Goal: Task Accomplishment & Management: Complete application form

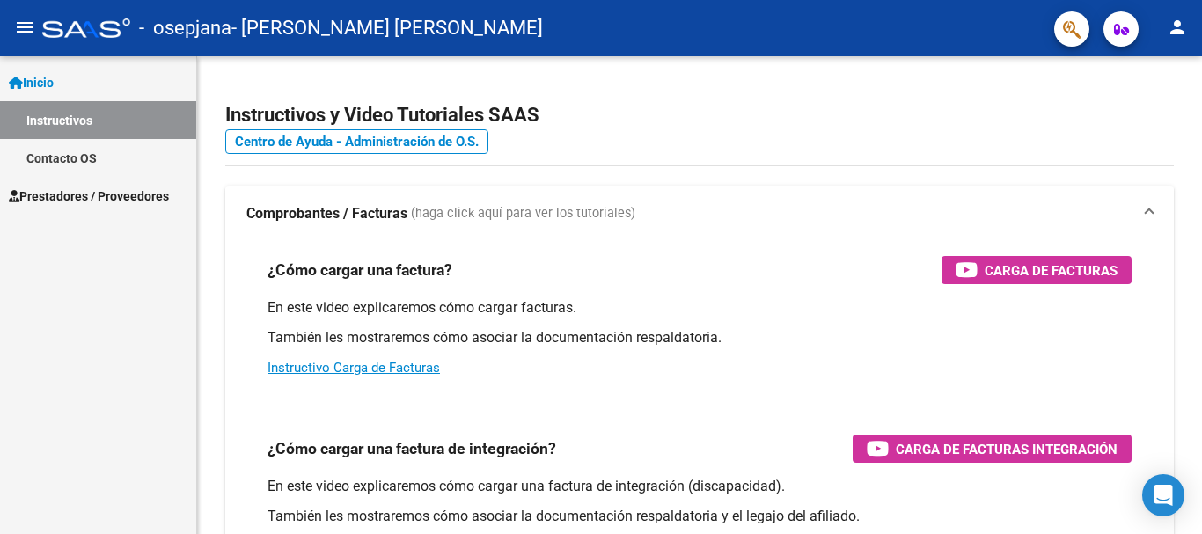
click at [98, 193] on span "Prestadores / Proveedores" at bounding box center [89, 196] width 160 height 19
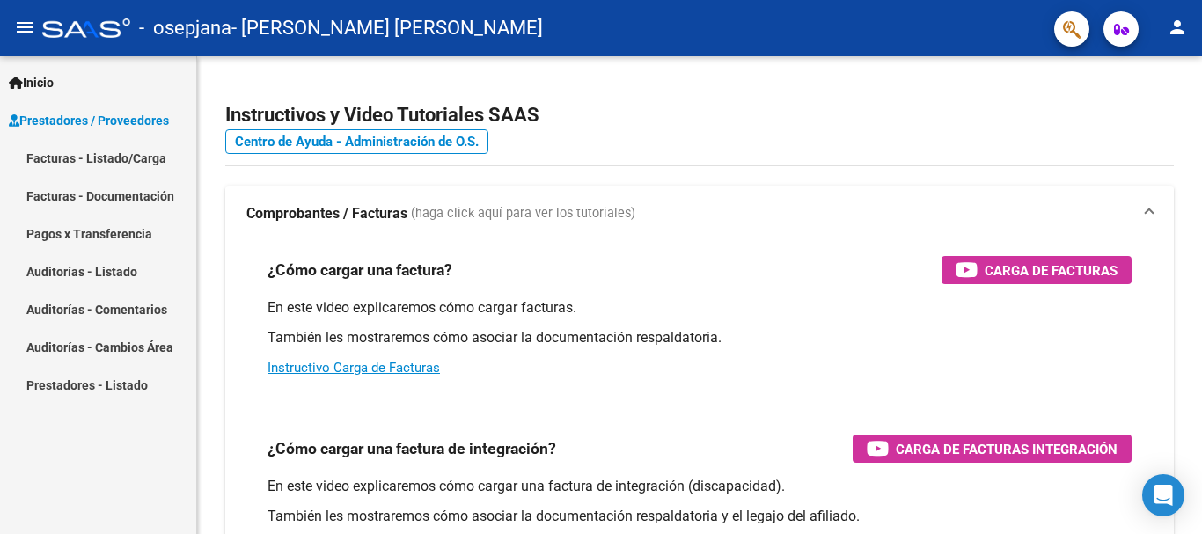
click at [114, 224] on link "Pagos x Transferencia" at bounding box center [98, 234] width 196 height 38
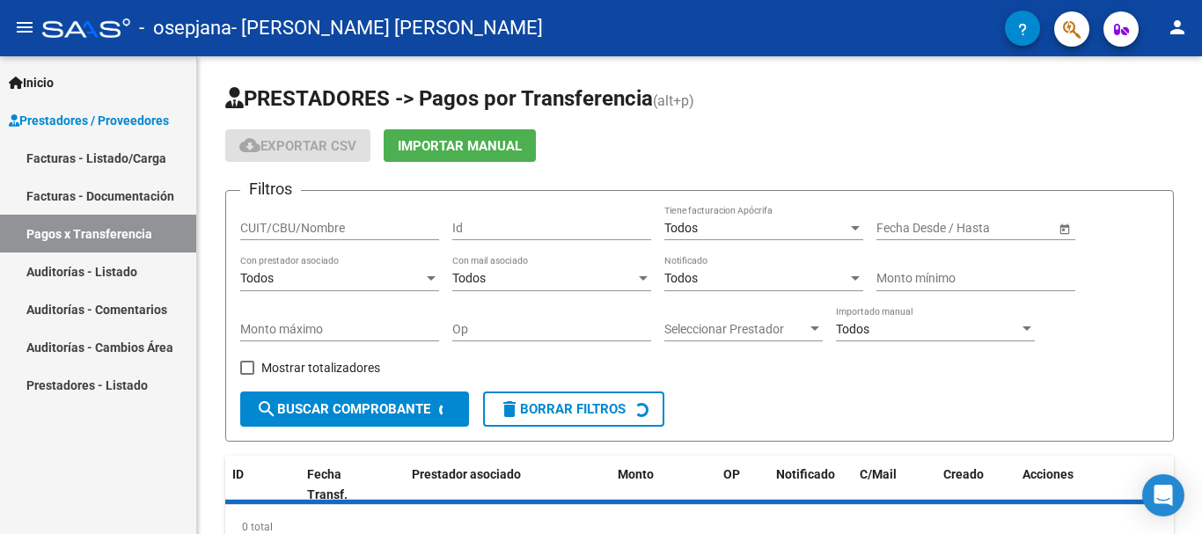
click at [127, 157] on link "Facturas - Listado/Carga" at bounding box center [98, 158] width 196 height 38
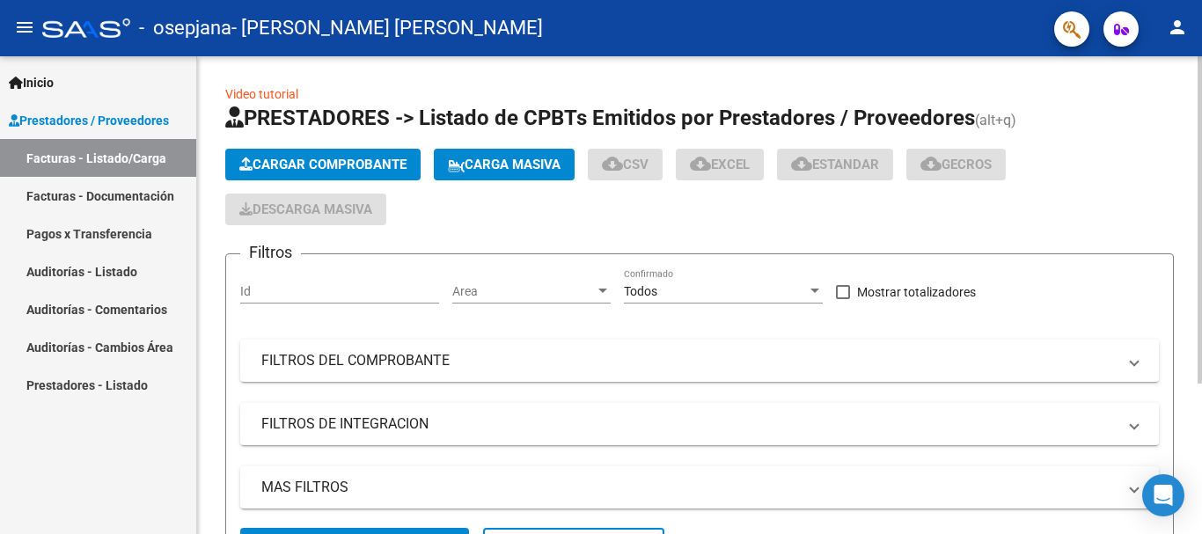
click at [293, 163] on span "Cargar Comprobante" at bounding box center [322, 165] width 167 height 16
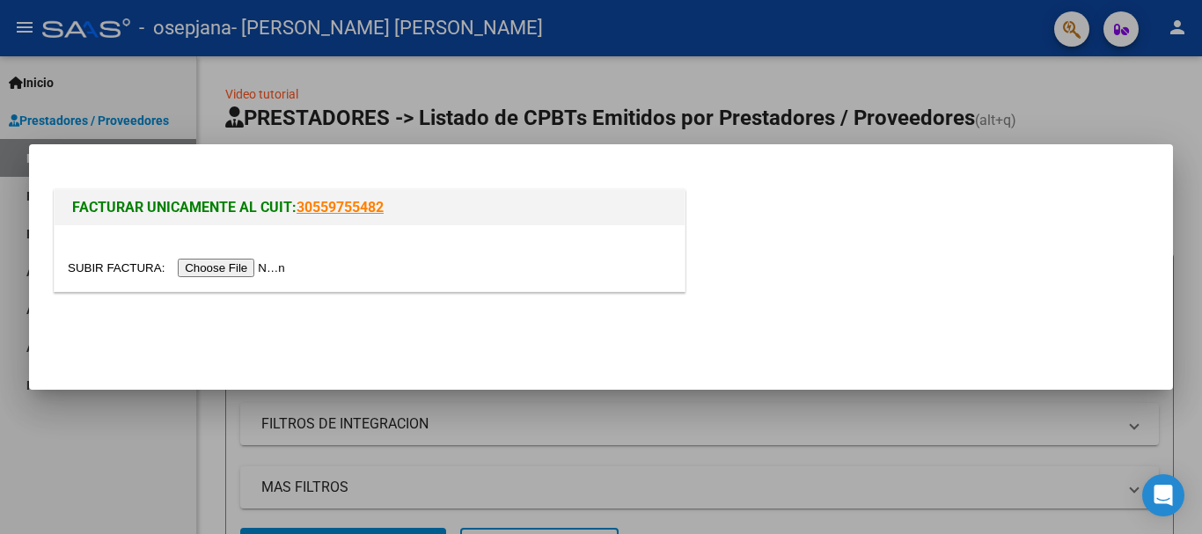
click at [241, 275] on input "file" at bounding box center [179, 268] width 223 height 18
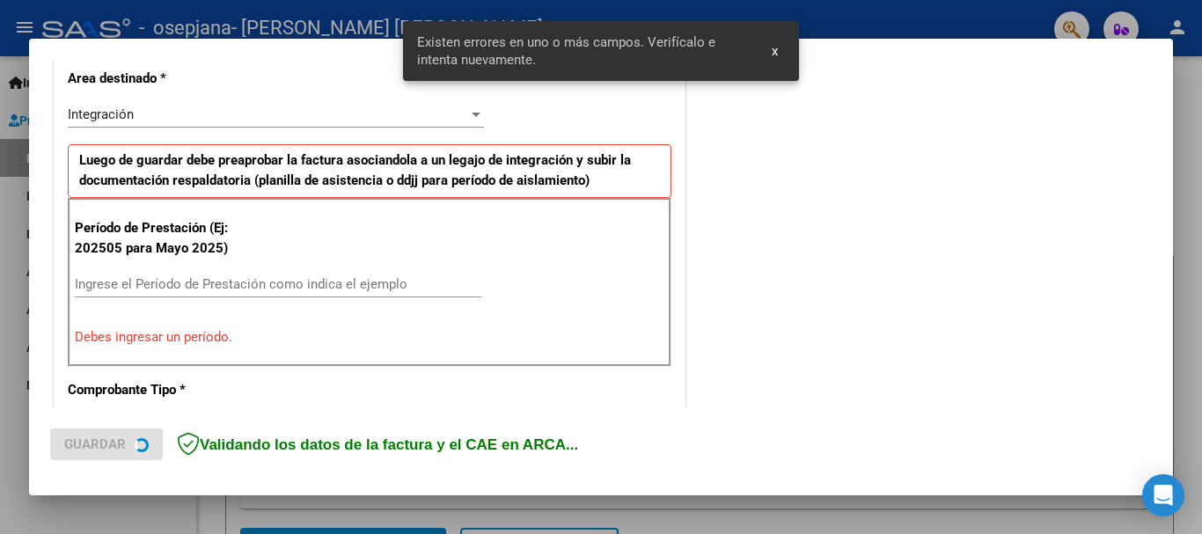
scroll to position [488, 0]
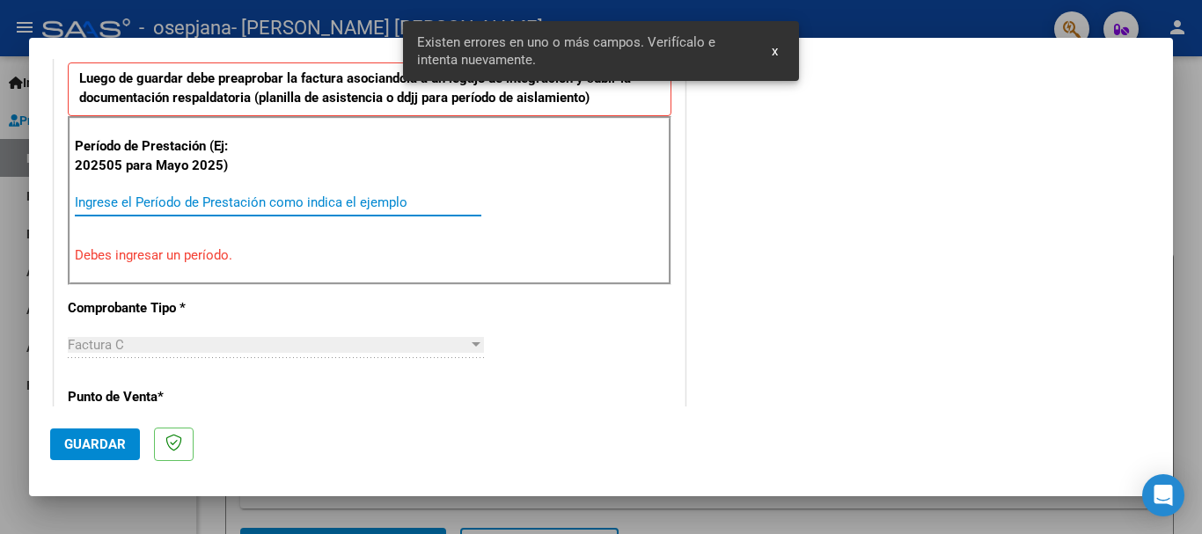
click at [262, 209] on input "Ingrese el Período de Prestación como indica el ejemplo" at bounding box center [278, 202] width 407 height 16
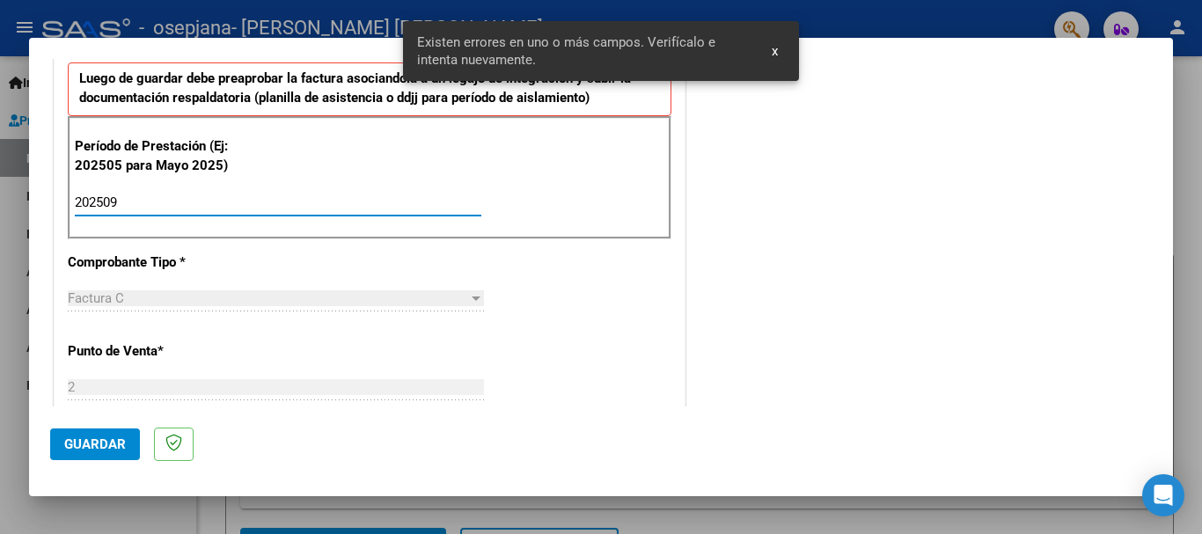
type input "202509"
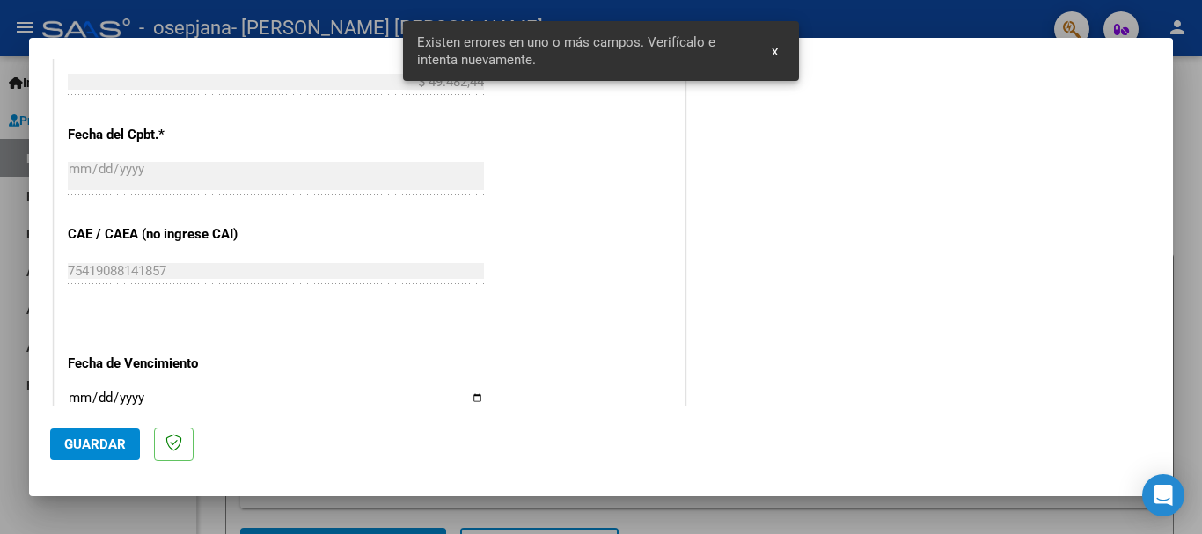
scroll to position [1015, 0]
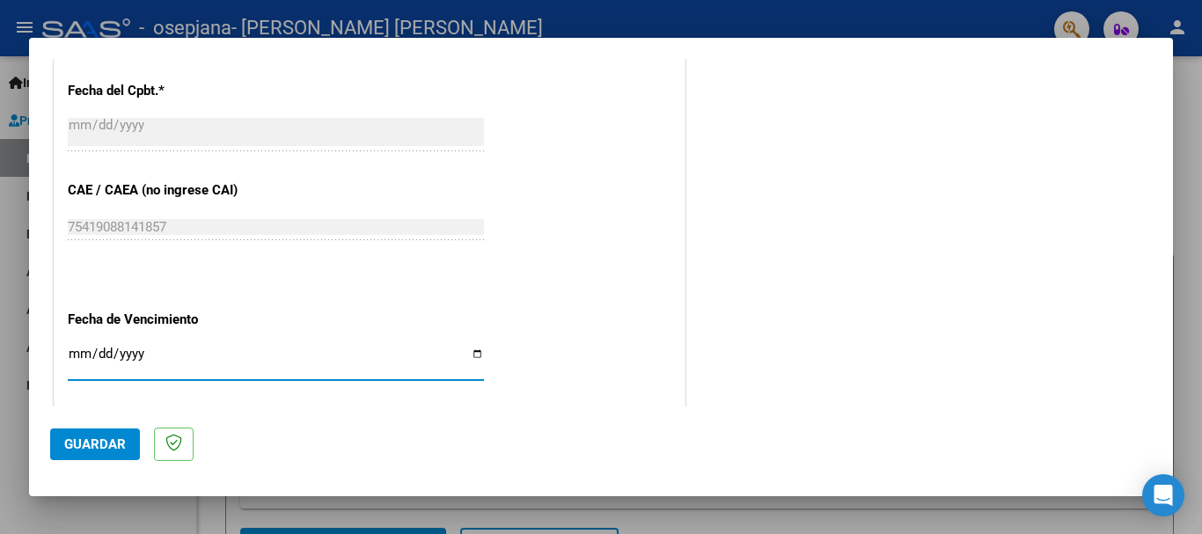
click at [76, 361] on input "Ingresar la fecha" at bounding box center [276, 361] width 416 height 28
type input "[DATE]"
click at [108, 444] on span "Guardar" at bounding box center [95, 444] width 62 height 16
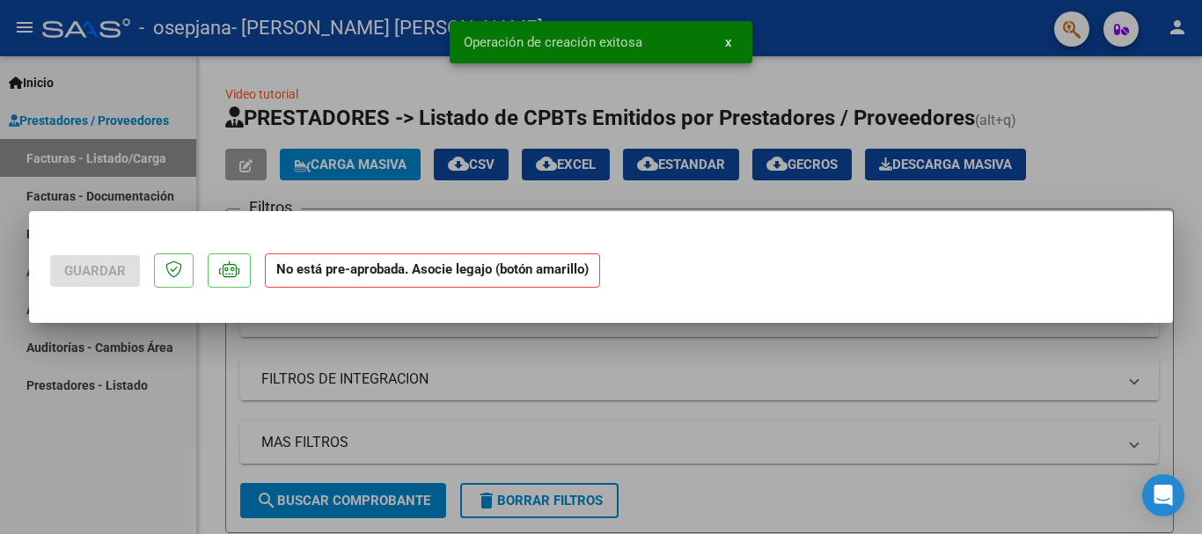
scroll to position [0, 0]
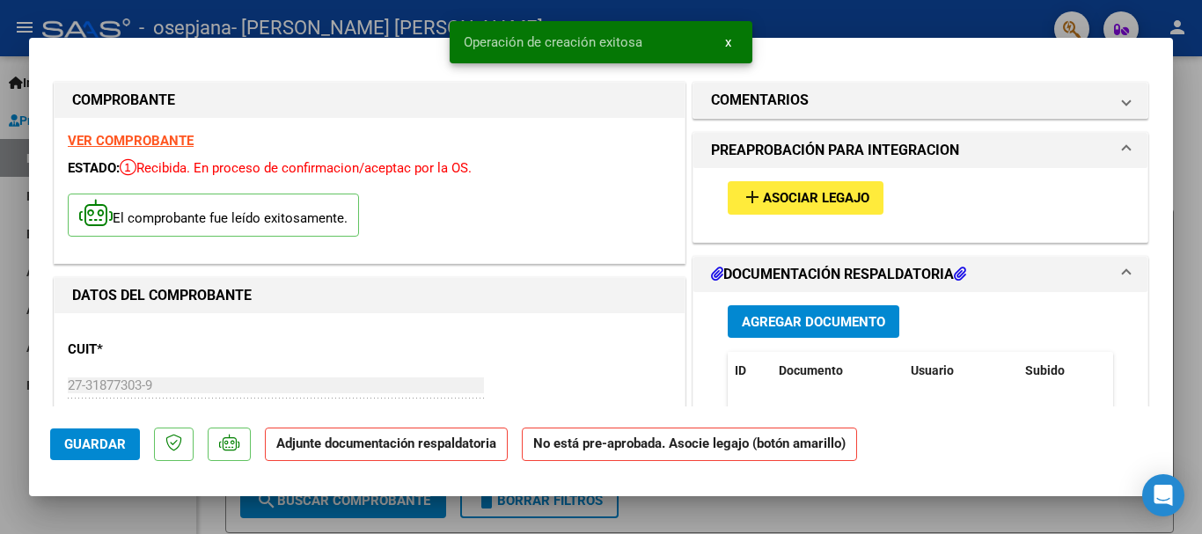
click at [782, 204] on span "Asociar Legajo" at bounding box center [816, 199] width 106 height 16
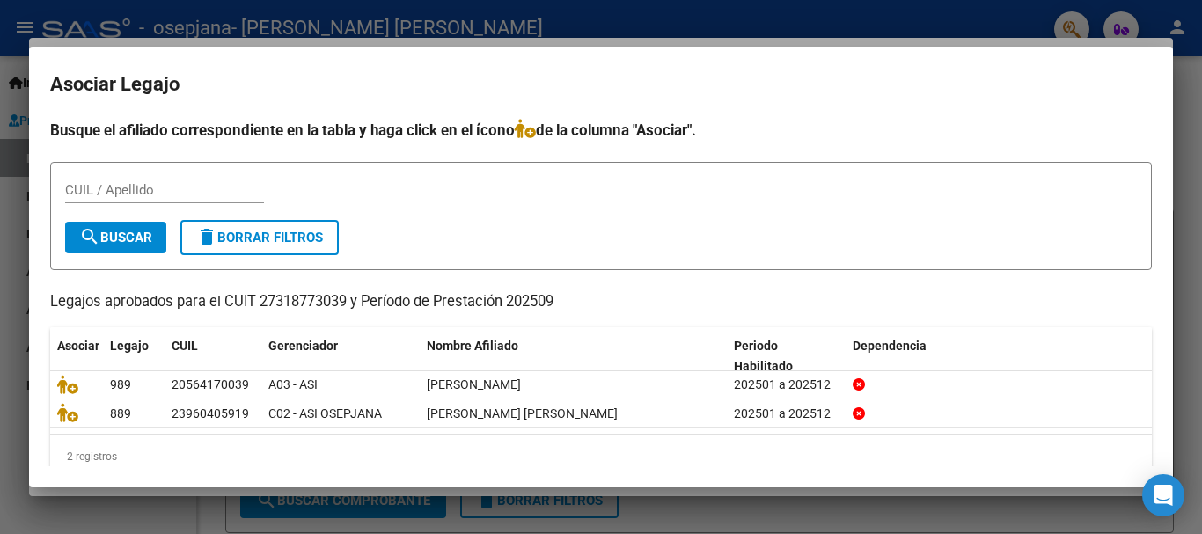
click at [720, 291] on p "Legajos aprobados para el CUIT 27318773039 y Período de Prestación 202509" at bounding box center [601, 302] width 1102 height 22
click at [0, 253] on div at bounding box center [601, 267] width 1202 height 534
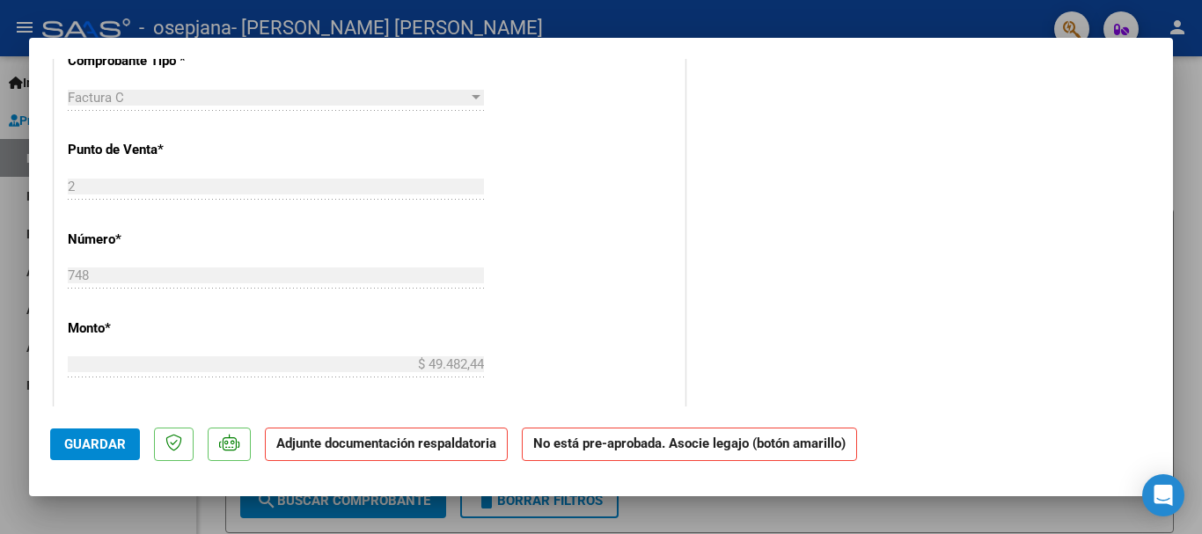
scroll to position [704, 0]
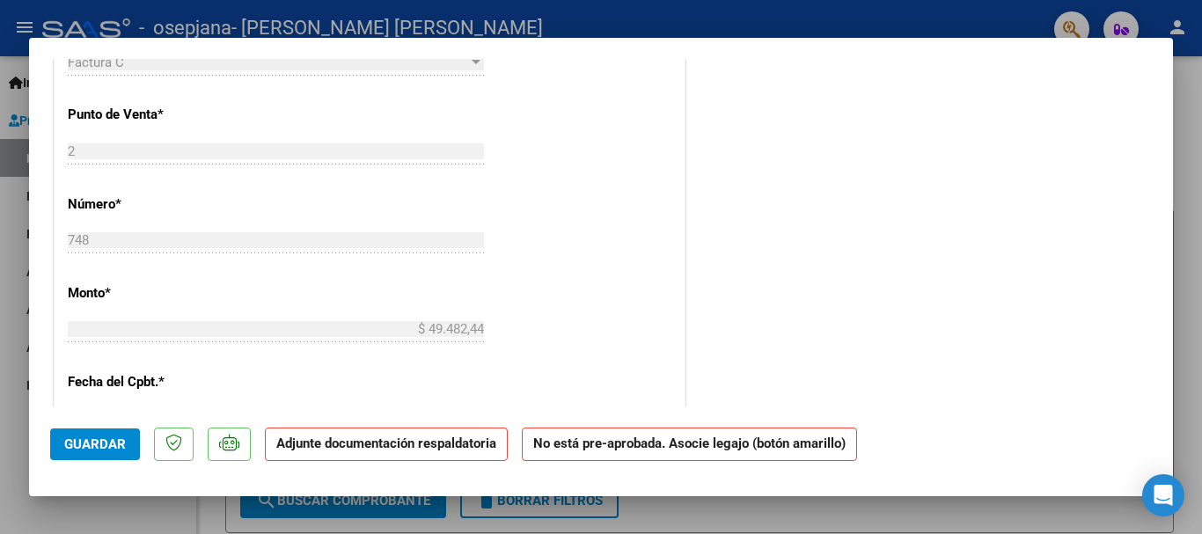
click at [810, 306] on div "COMENTARIOS Comentarios del Prestador / Gerenciador: PREAPROBACIÓN PARA INTEGRA…" at bounding box center [920, 128] width 463 height 1509
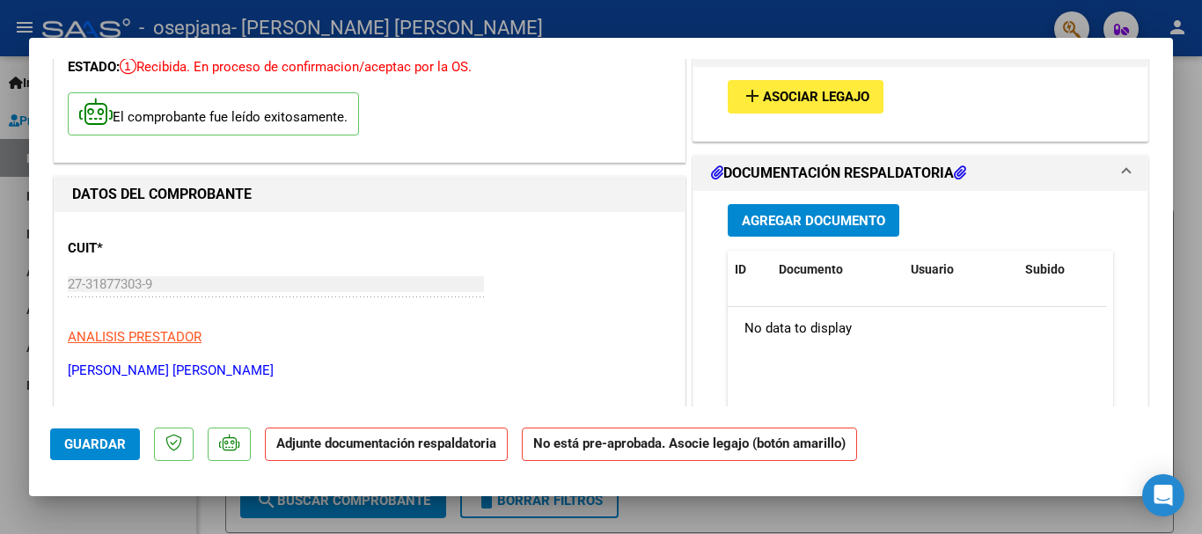
scroll to position [88, 0]
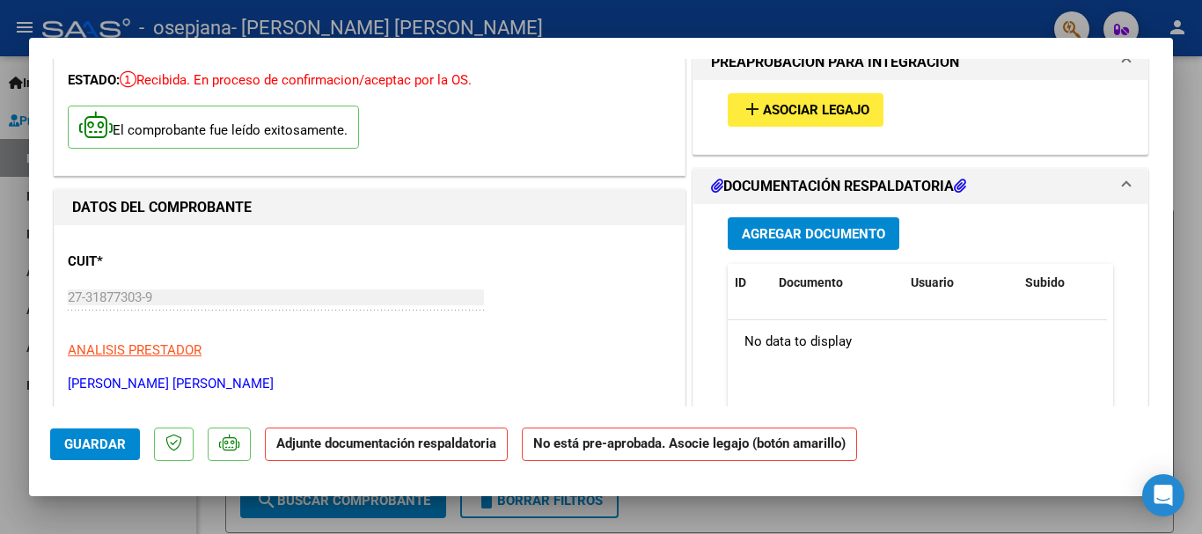
click at [834, 110] on span "Asociar Legajo" at bounding box center [816, 111] width 106 height 16
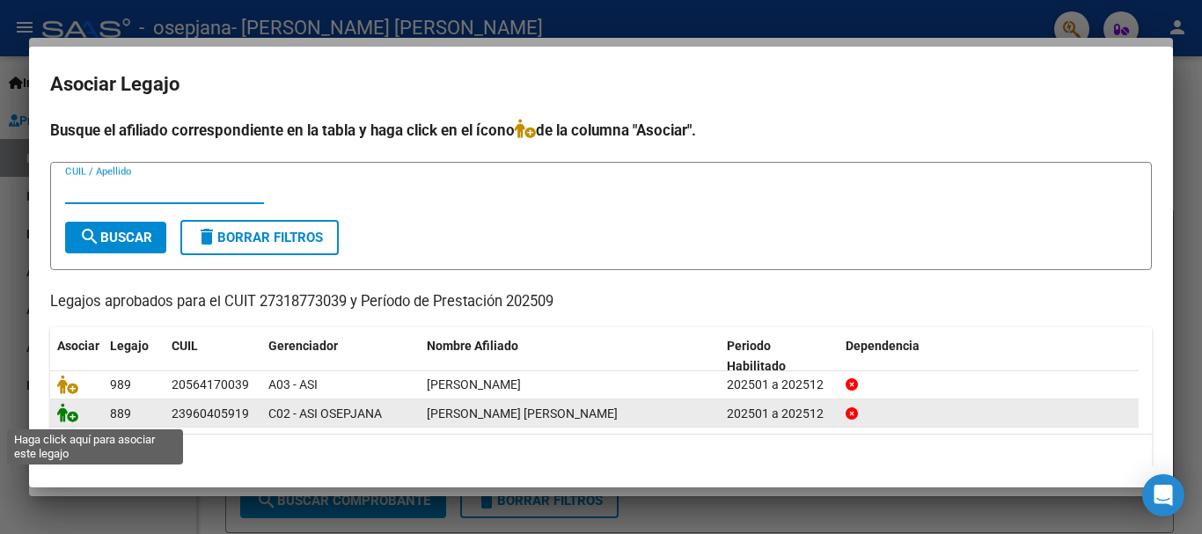
click at [71, 422] on icon at bounding box center [67, 412] width 21 height 19
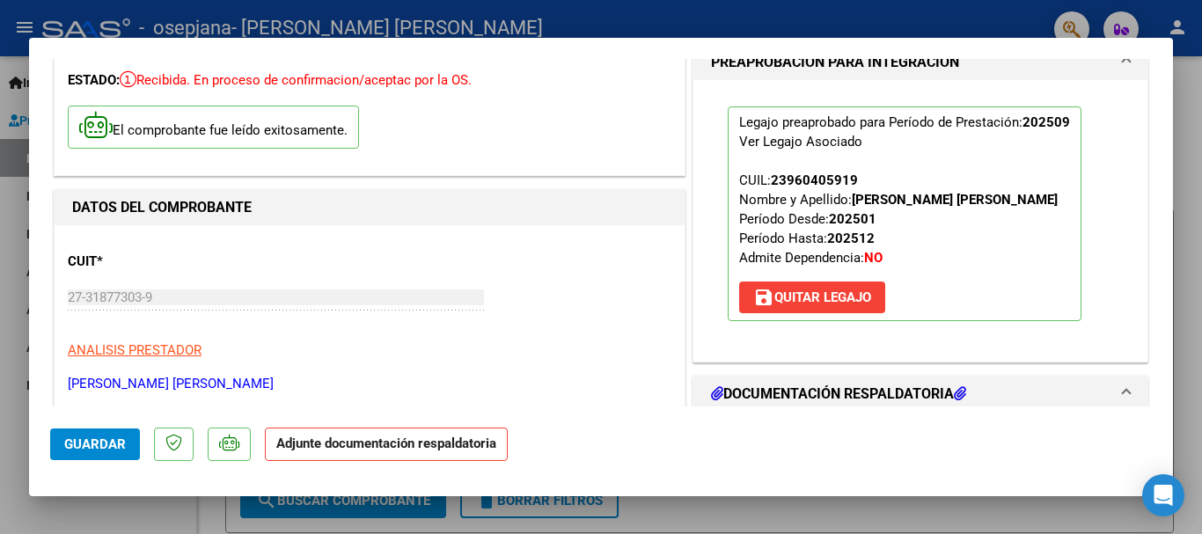
scroll to position [176, 0]
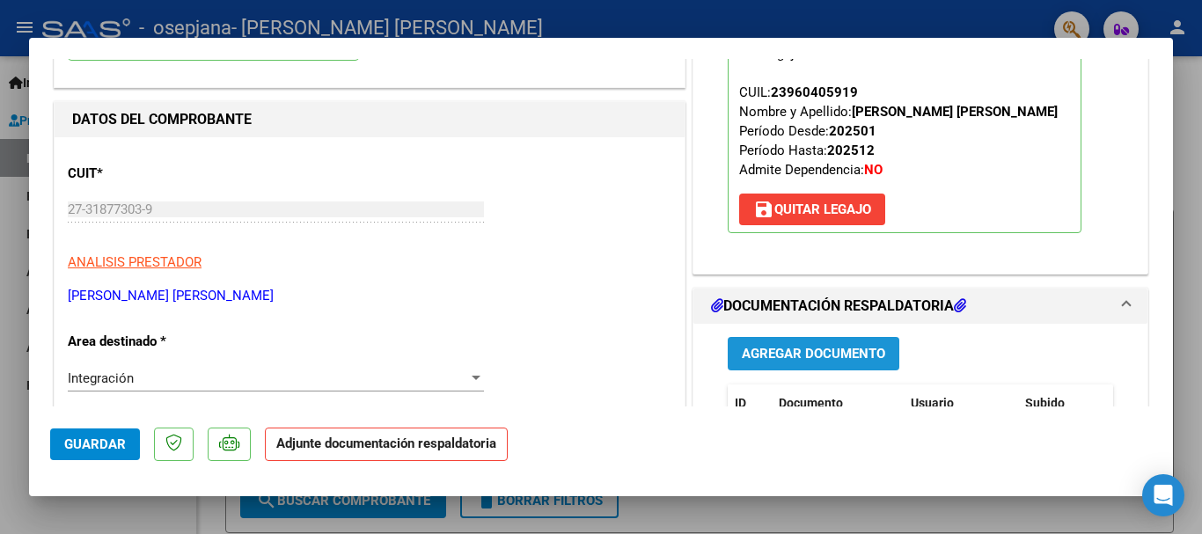
click at [820, 347] on span "Agregar Documento" at bounding box center [813, 355] width 143 height 16
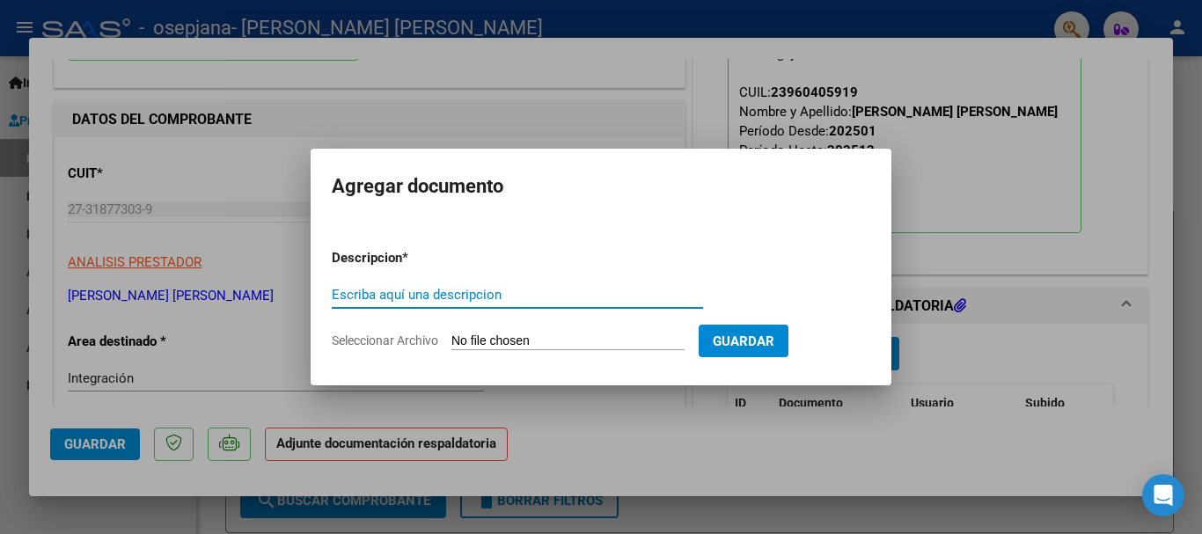
type input "p"
type input "pda sept"
click at [573, 347] on input "Seleccionar Archivo" at bounding box center [567, 342] width 233 height 17
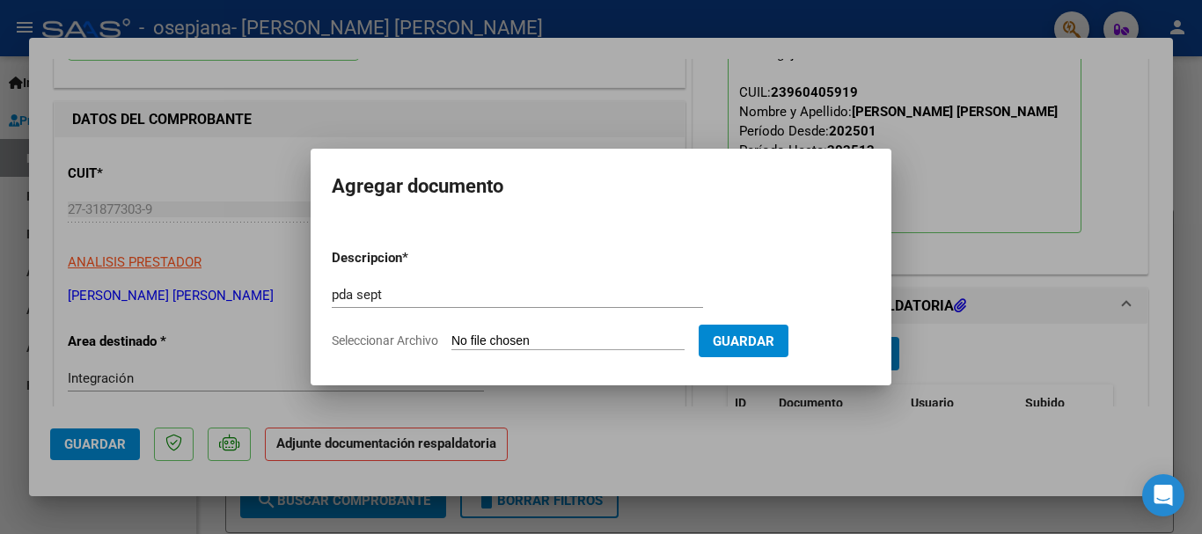
type input "C:\fakepath\Documento 77 (4).pdf"
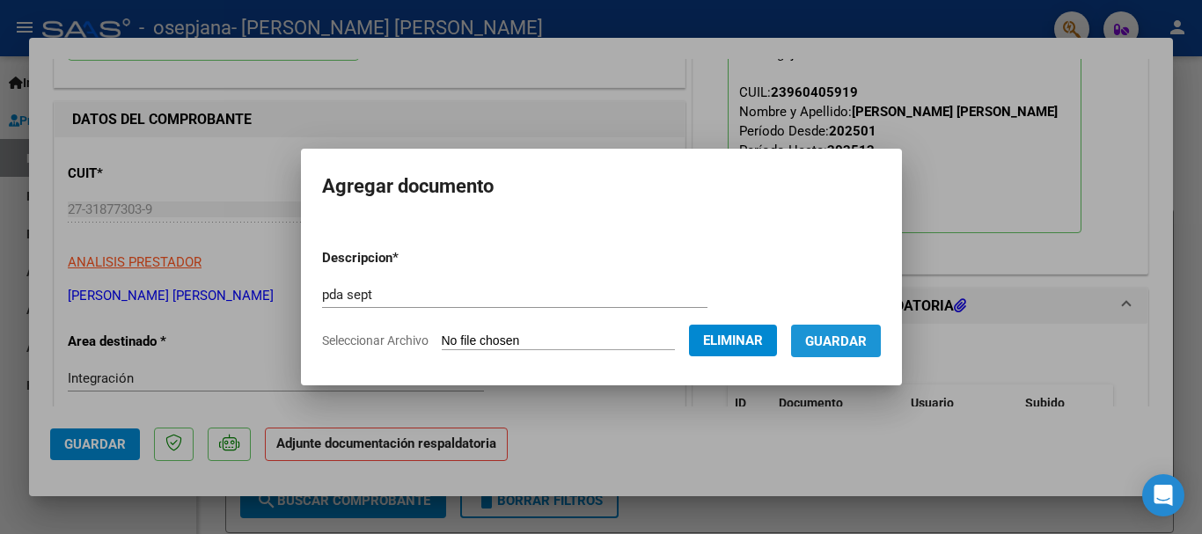
click at [857, 348] on span "Guardar" at bounding box center [836, 342] width 62 height 16
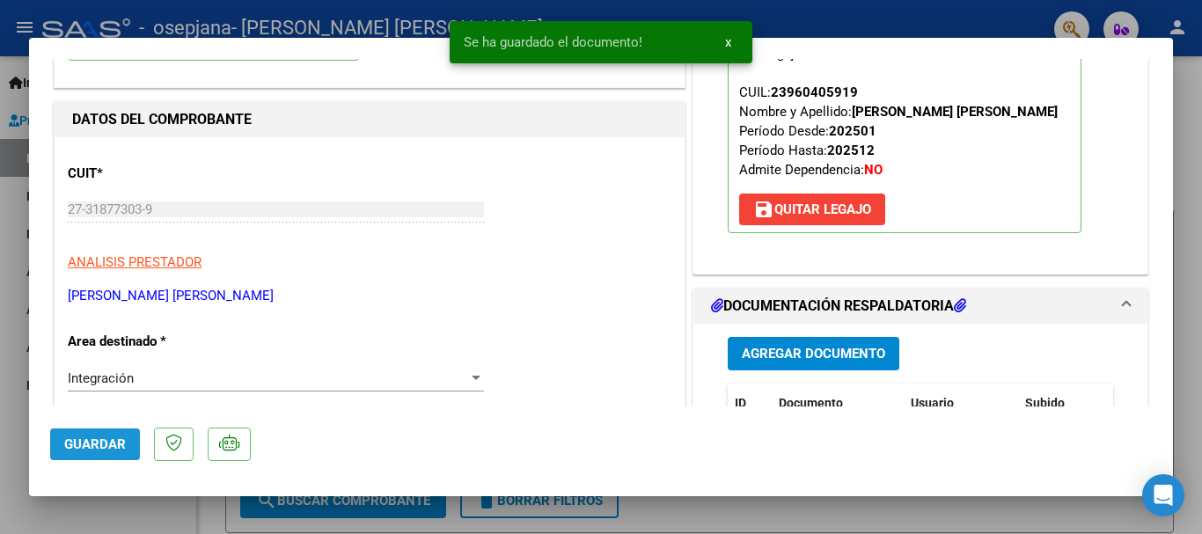
click at [106, 449] on span "Guardar" at bounding box center [95, 444] width 62 height 16
click at [0, 343] on div at bounding box center [601, 267] width 1202 height 534
type input "$ 0,00"
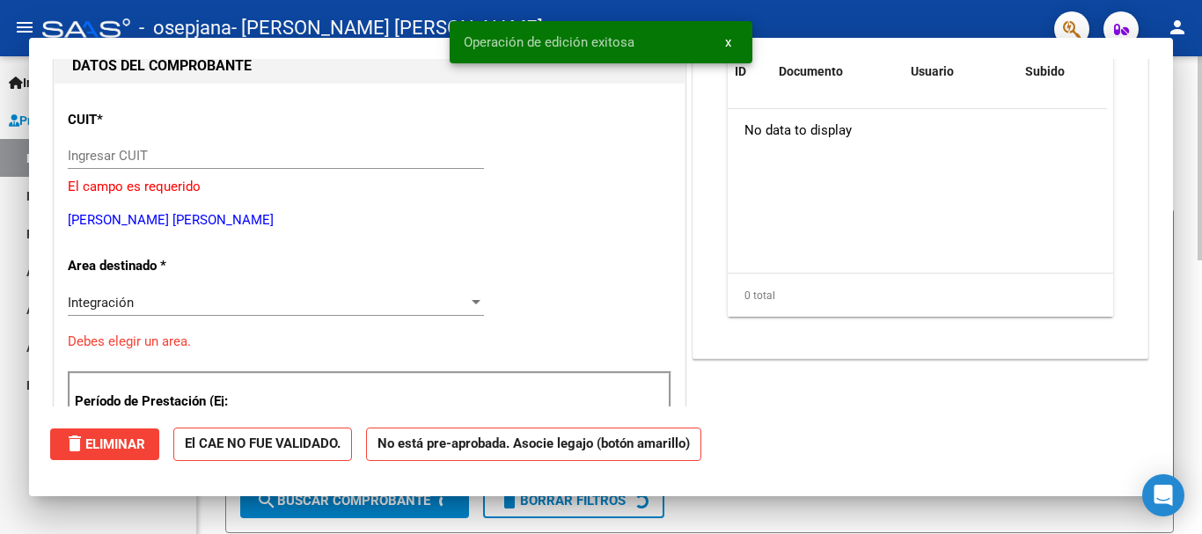
scroll to position [187, 0]
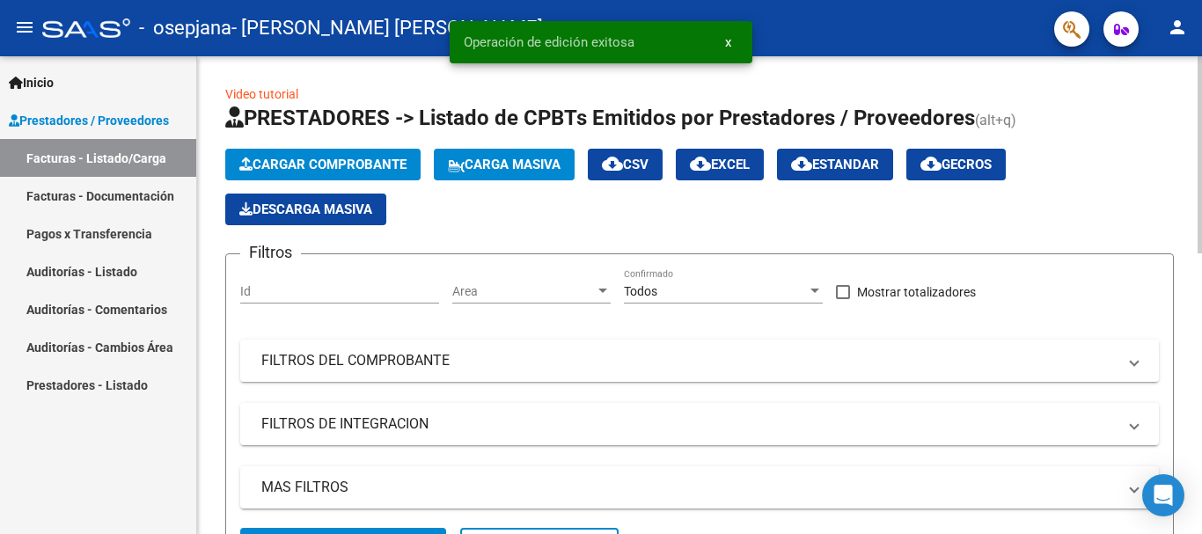
click at [252, 171] on span "Cargar Comprobante" at bounding box center [322, 165] width 167 height 16
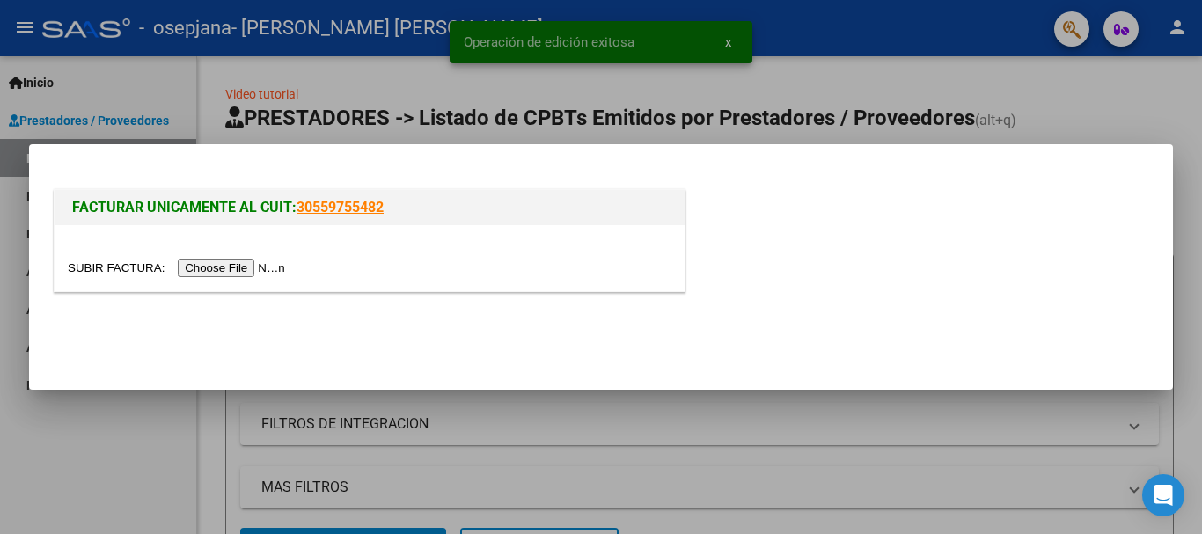
click at [264, 266] on input "file" at bounding box center [179, 268] width 223 height 18
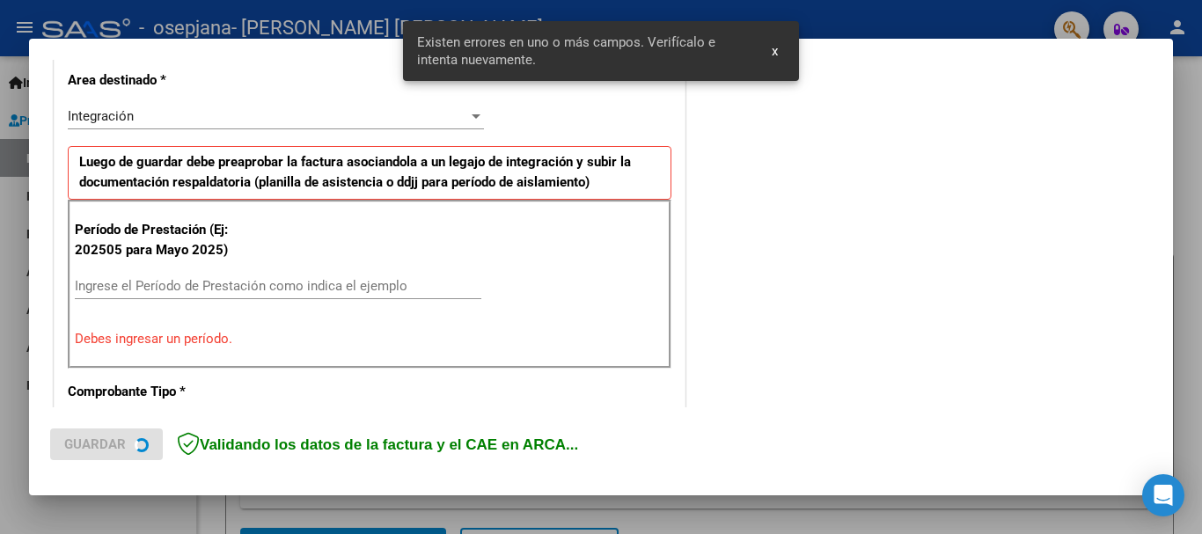
scroll to position [407, 0]
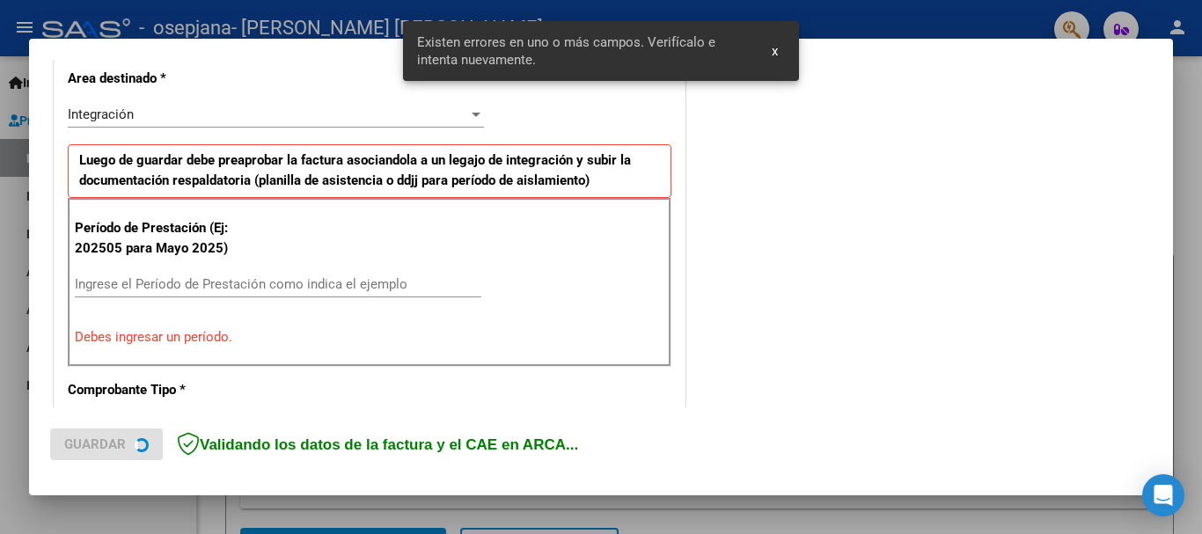
click at [246, 290] on input "Ingrese el Período de Prestación como indica el ejemplo" at bounding box center [278, 284] width 407 height 16
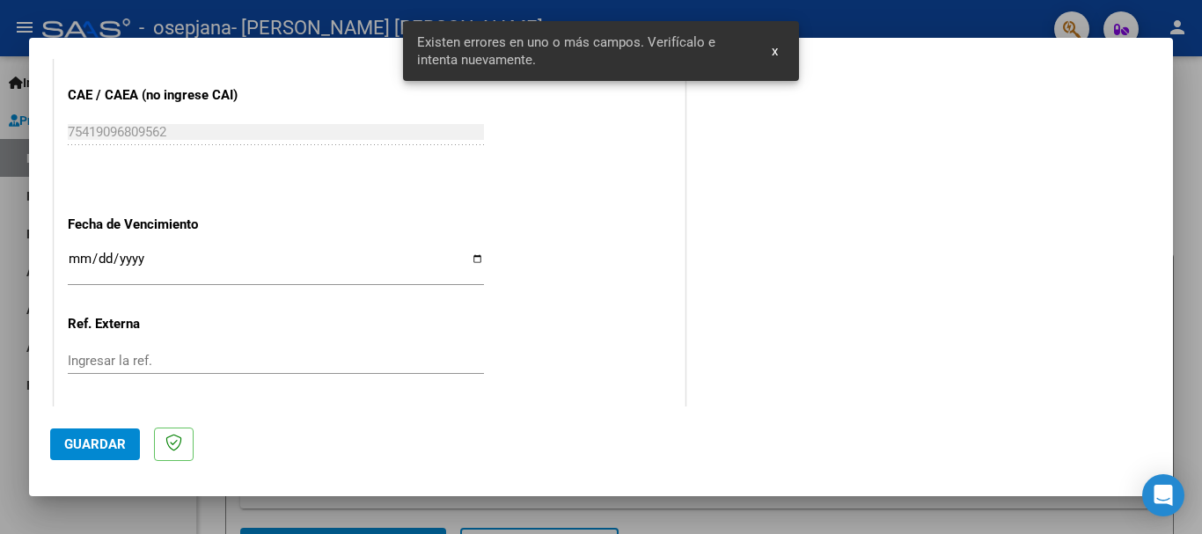
scroll to position [1023, 0]
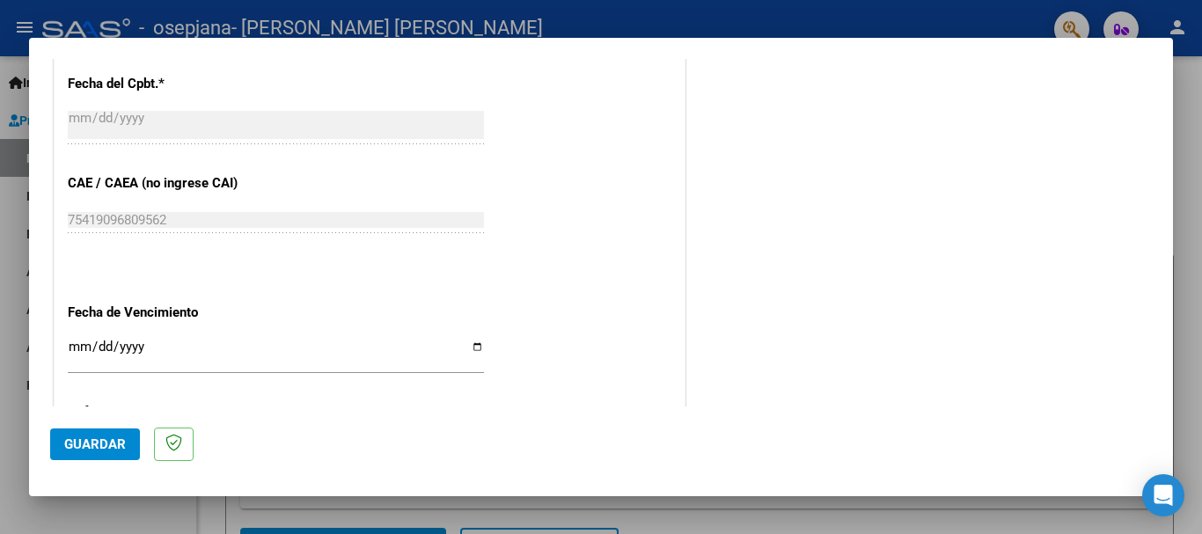
type input "202509"
click at [76, 348] on input "Ingresar la fecha" at bounding box center [276, 354] width 416 height 28
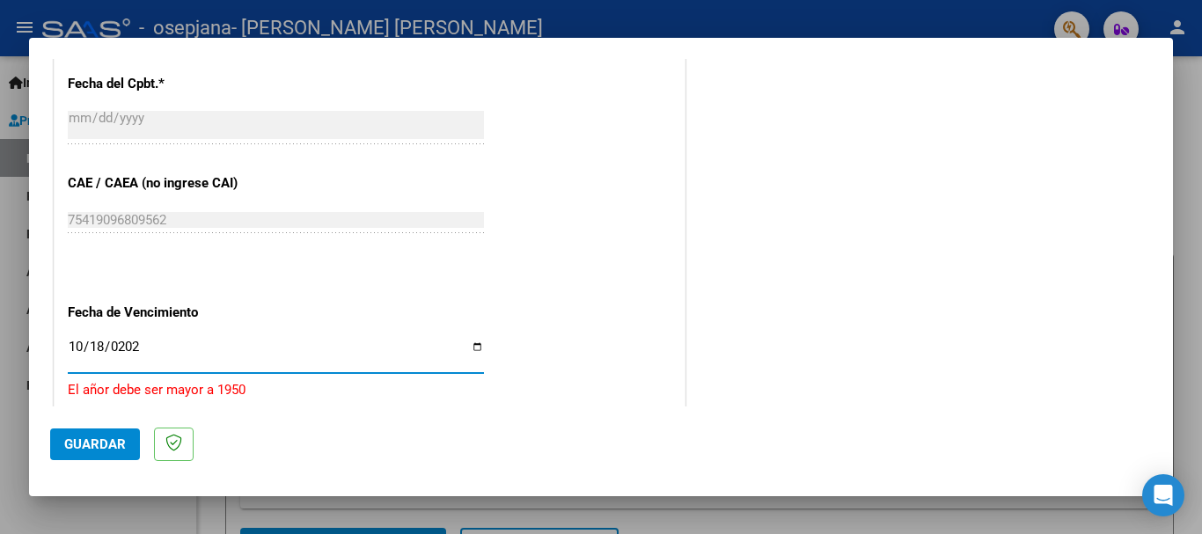
type input "[DATE]"
click at [45, 452] on mat-dialog-container "COMPROBANTE VER COMPROBANTE El comprobante fue leído exitosamente. DATOS DEL CO…" at bounding box center [601, 267] width 1144 height 458
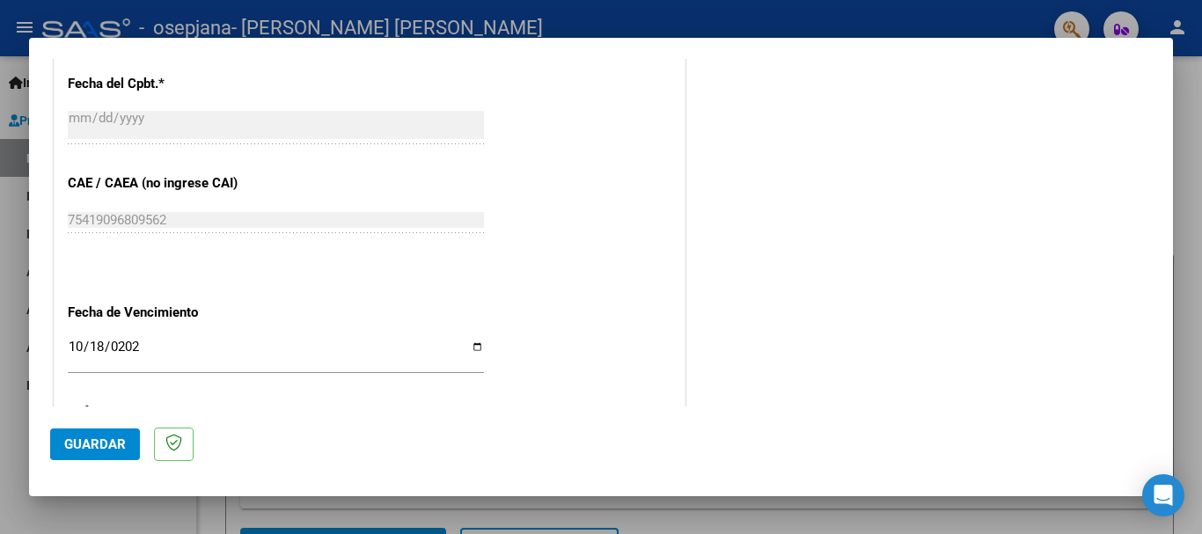
click at [60, 447] on button "Guardar" at bounding box center [95, 445] width 90 height 32
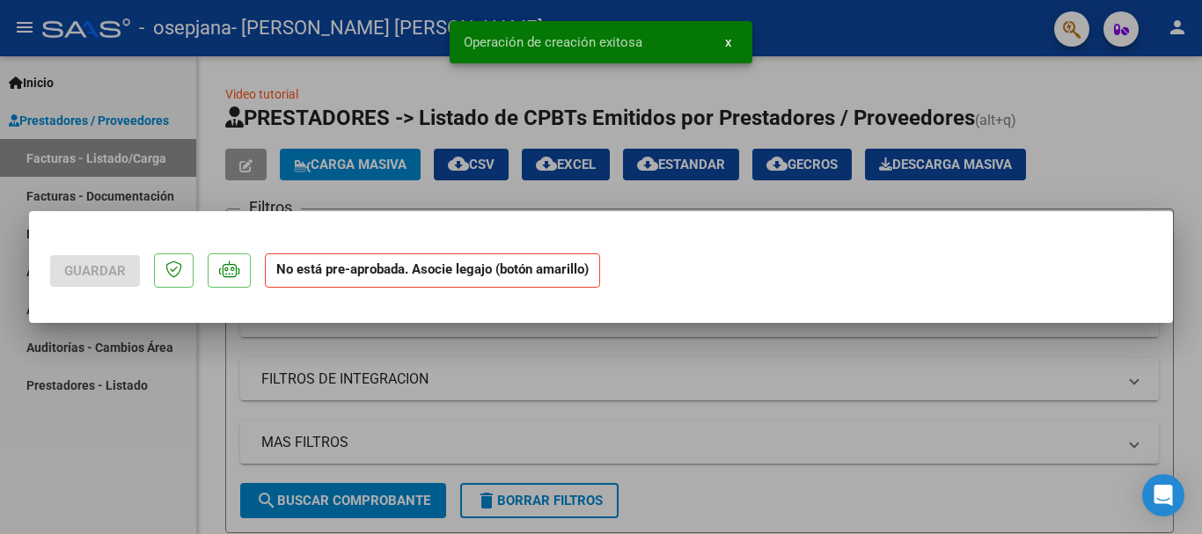
scroll to position [0, 0]
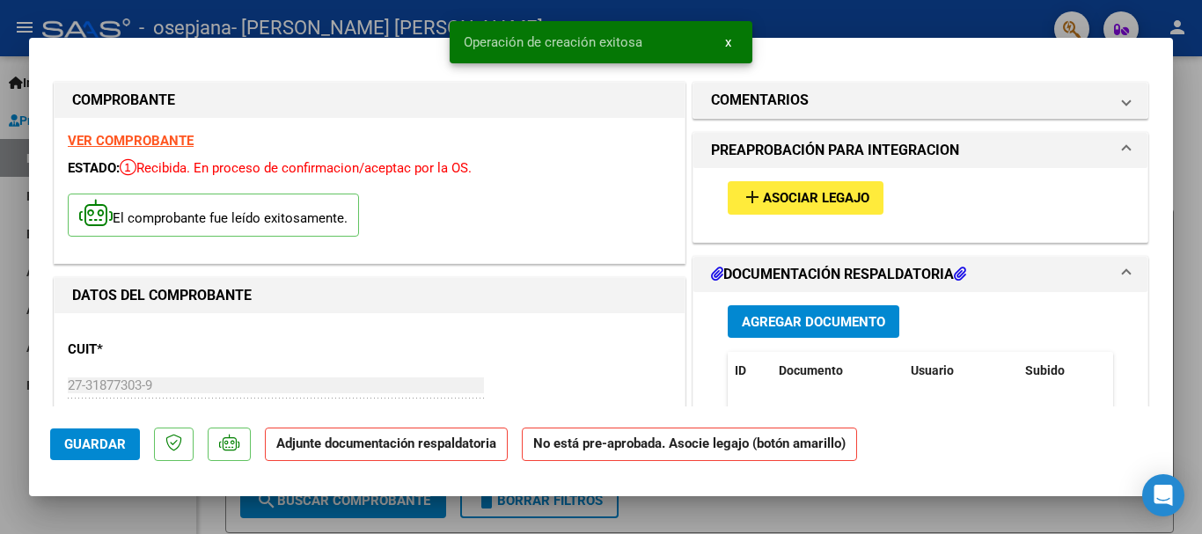
click at [787, 197] on span "Asociar Legajo" at bounding box center [816, 199] width 106 height 16
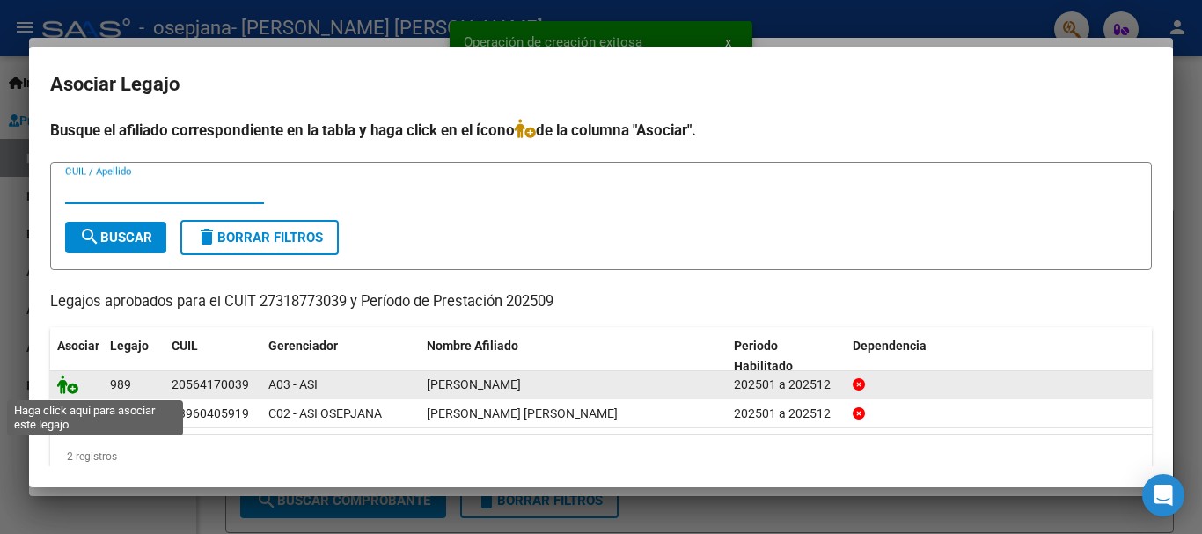
click at [69, 391] on icon at bounding box center [67, 384] width 21 height 19
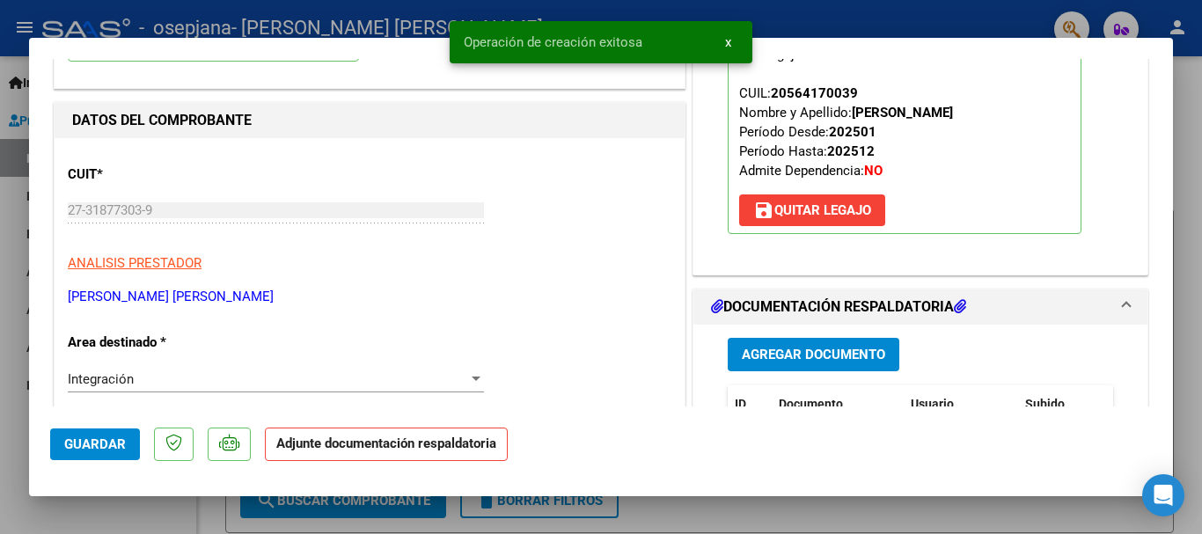
scroll to position [176, 0]
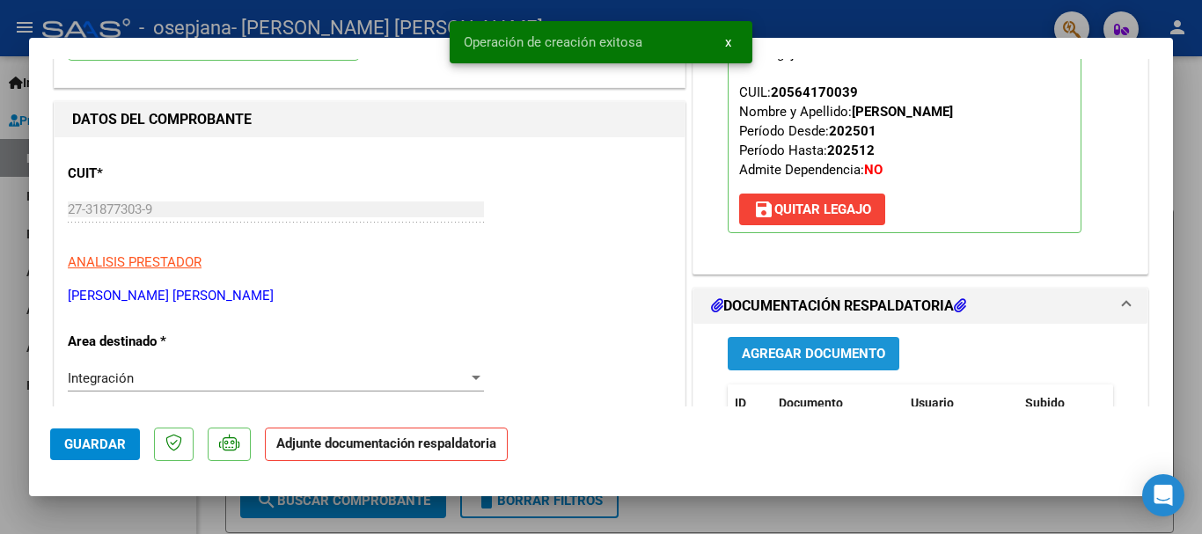
click at [812, 363] on button "Agregar Documento" at bounding box center [814, 353] width 172 height 33
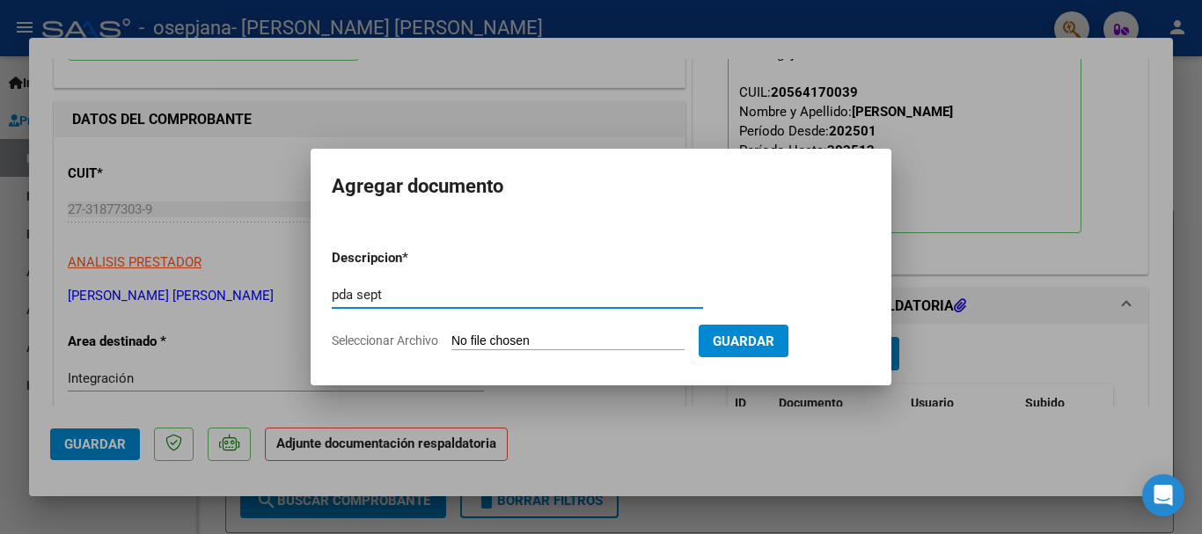
type input "pda sept"
click at [546, 347] on input "Seleccionar Archivo" at bounding box center [567, 342] width 233 height 17
type input "C:\fakepath\pda [PERSON_NAME] sept Psi.pdf"
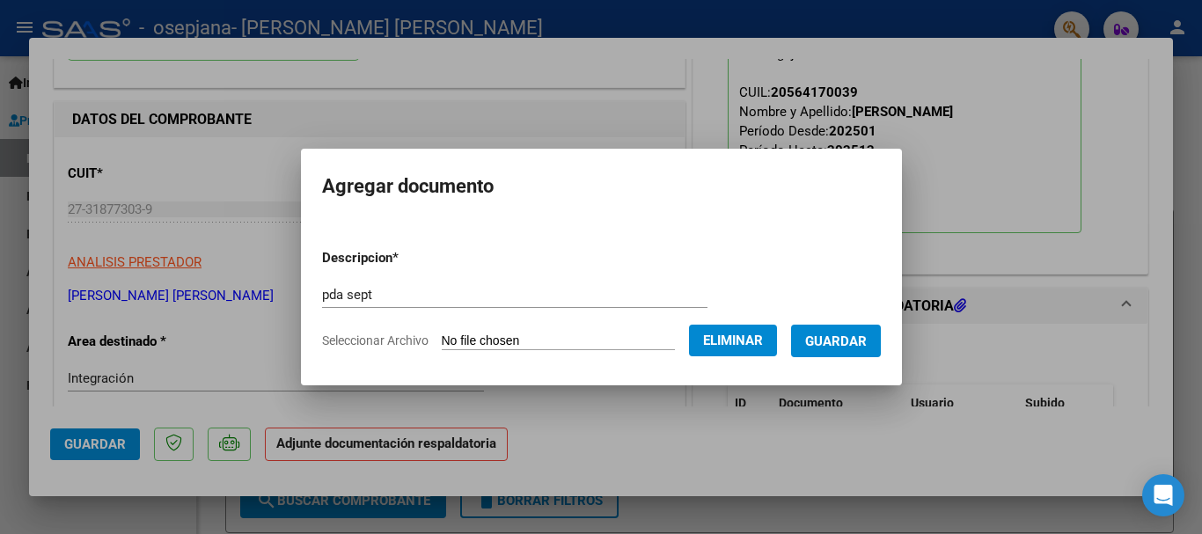
click at [867, 340] on span "Guardar" at bounding box center [836, 342] width 62 height 16
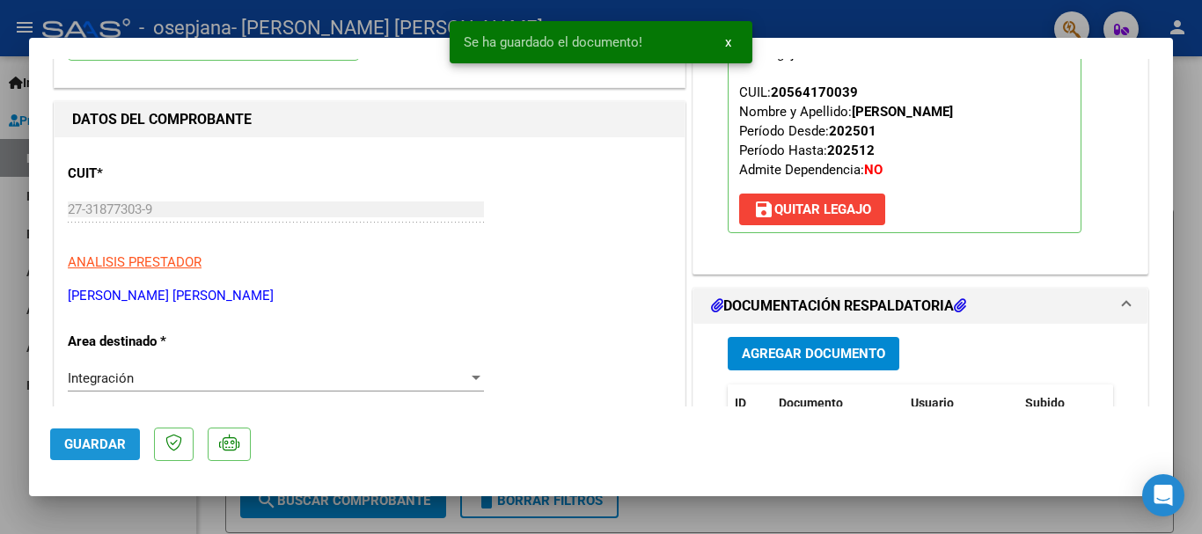
click at [74, 446] on span "Guardar" at bounding box center [95, 444] width 62 height 16
click at [0, 385] on div at bounding box center [601, 267] width 1202 height 534
type input "$ 0,00"
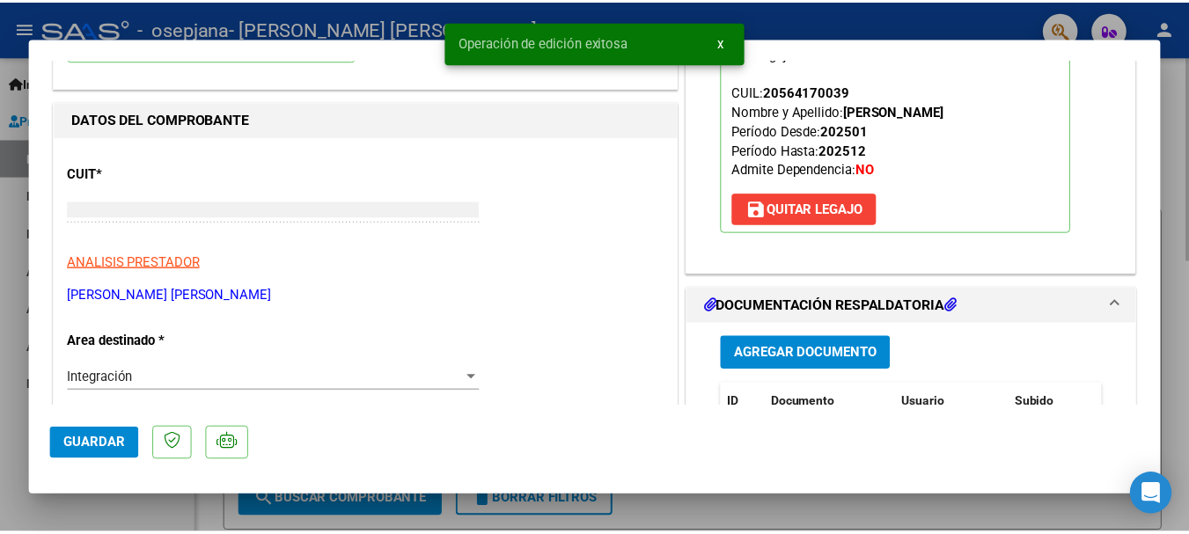
scroll to position [187, 0]
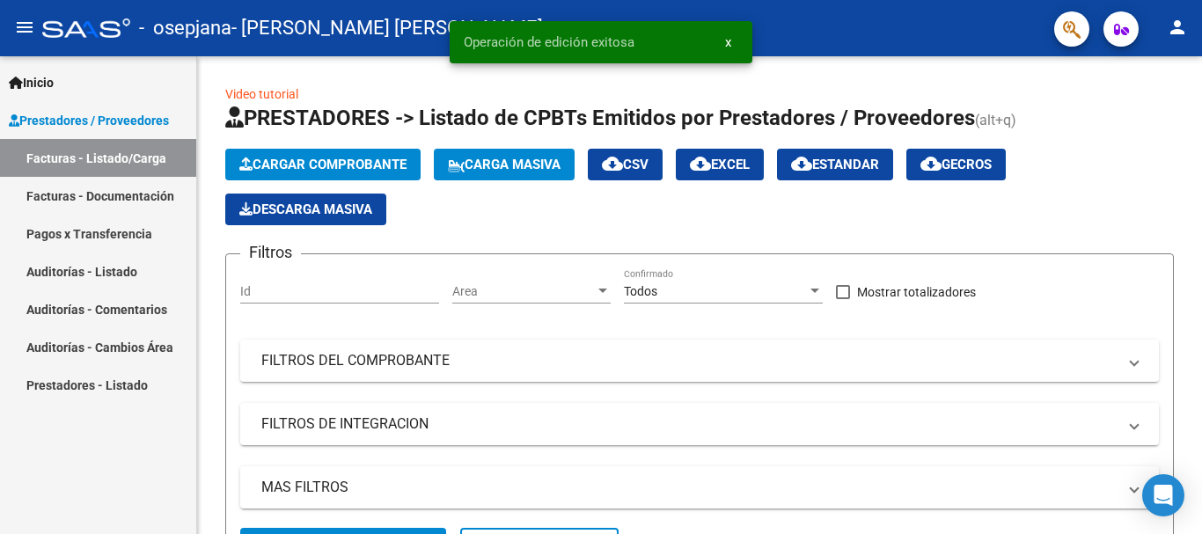
click at [1189, 26] on button "person" at bounding box center [1177, 28] width 35 height 35
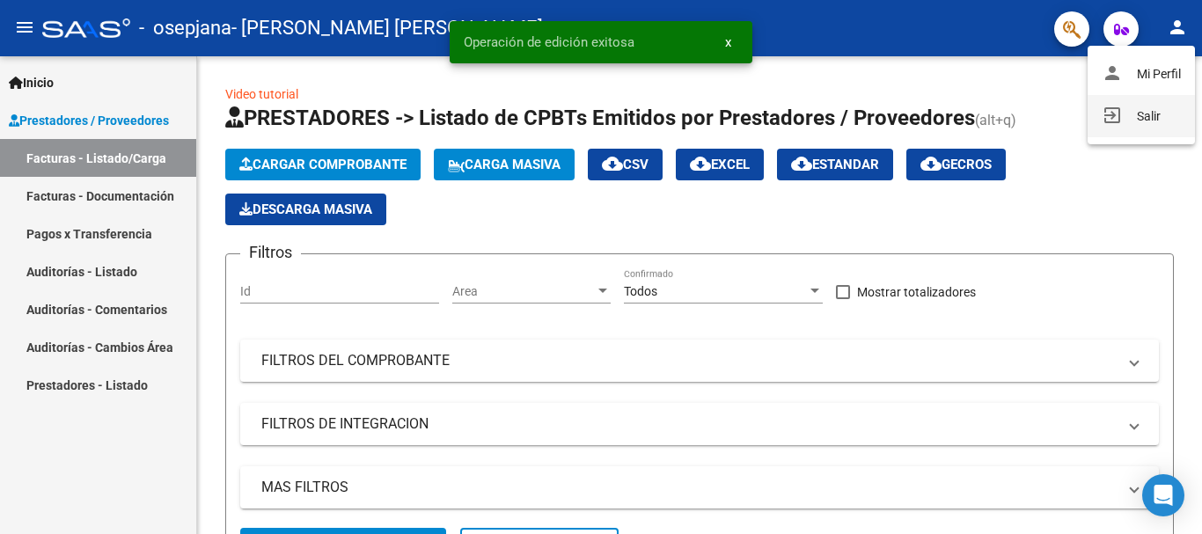
click at [1119, 121] on button "exit_to_app Salir" at bounding box center [1141, 116] width 107 height 42
